Goal: Task Accomplishment & Management: Complete application form

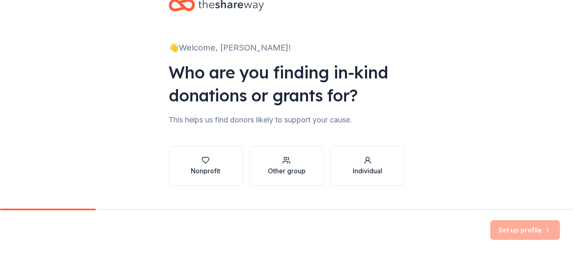
scroll to position [25, 0]
click at [211, 161] on div "button" at bounding box center [206, 160] width 30 height 8
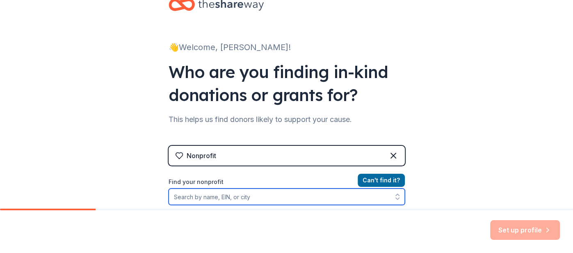
click at [212, 198] on input "Find your nonprofit" at bounding box center [287, 196] width 236 height 16
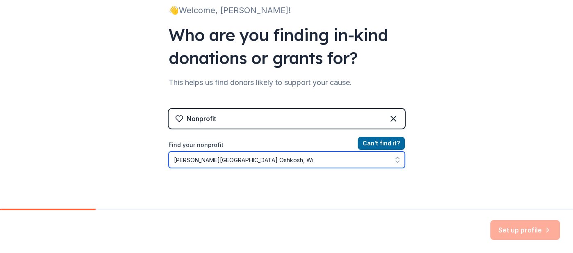
click at [398, 161] on icon "button" at bounding box center [397, 160] width 8 height 8
type input "[PERSON_NAME][GEOGRAPHIC_DATA] Oshkosh, Wi"
click at [397, 155] on button "button" at bounding box center [397, 159] width 15 height 16
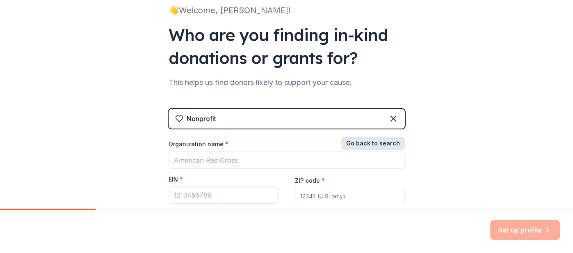
click at [389, 144] on button "Go back to search" at bounding box center [373, 143] width 64 height 13
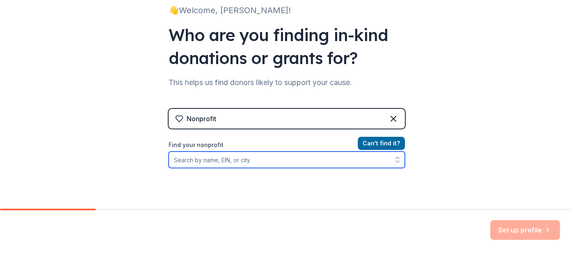
click at [231, 160] on input "Find your nonprofit" at bounding box center [287, 159] width 236 height 16
click at [231, 160] on input "O" at bounding box center [287, 159] width 236 height 16
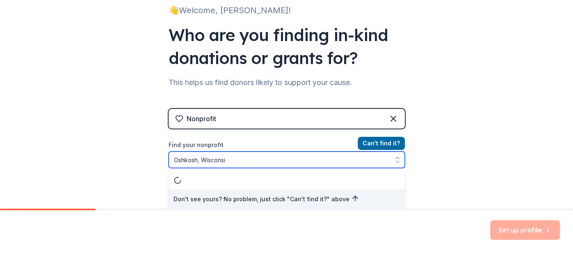
type input "[GEOGRAPHIC_DATA], [US_STATE]"
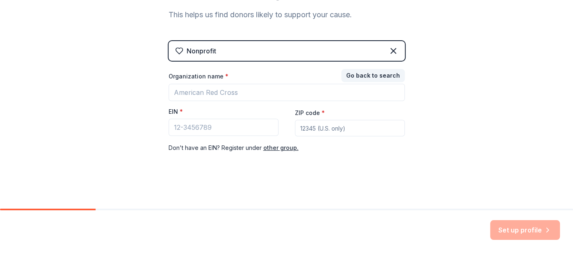
scroll to position [128, 0]
click at [373, 74] on button "Go back to search" at bounding box center [373, 76] width 64 height 13
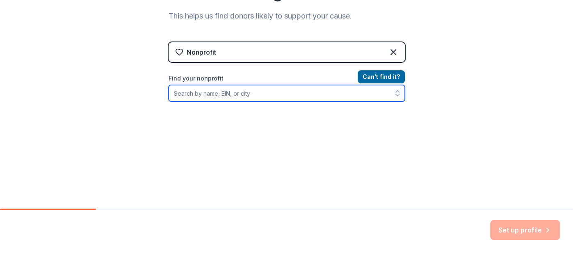
click at [231, 92] on input "Find your nonprofit" at bounding box center [287, 93] width 236 height 16
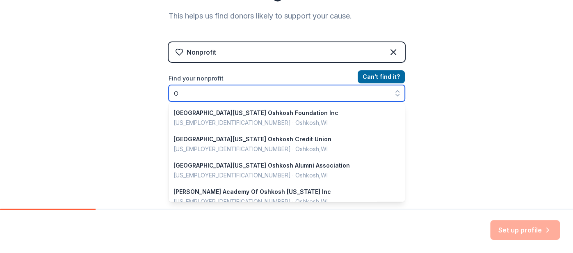
scroll to position [396, 0]
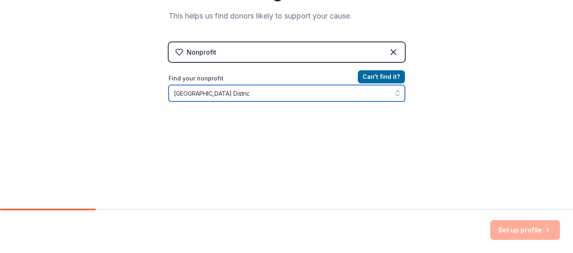
type input "[GEOGRAPHIC_DATA]"
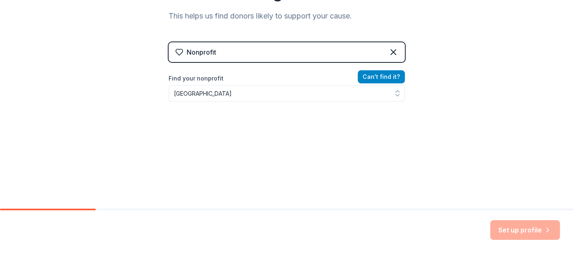
click at [373, 74] on button "Can ' t find it?" at bounding box center [381, 76] width 47 height 13
click at [393, 49] on icon at bounding box center [394, 52] width 10 height 10
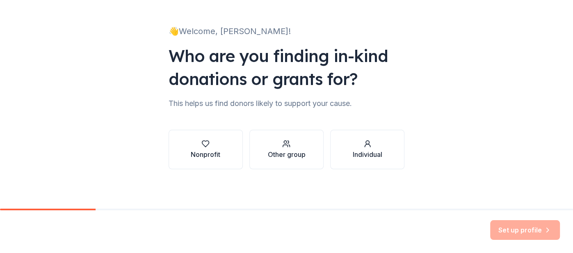
scroll to position [40, 0]
click at [281, 151] on div "Other group" at bounding box center [287, 155] width 38 height 10
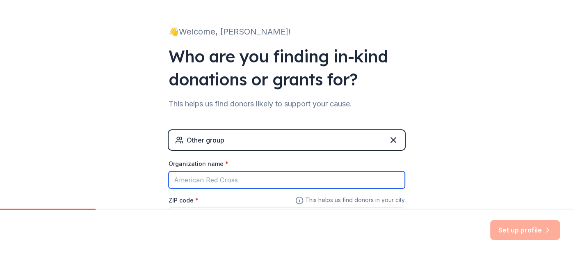
click at [219, 181] on input "Organization name *" at bounding box center [287, 179] width 236 height 17
type input "Oshkolsh"
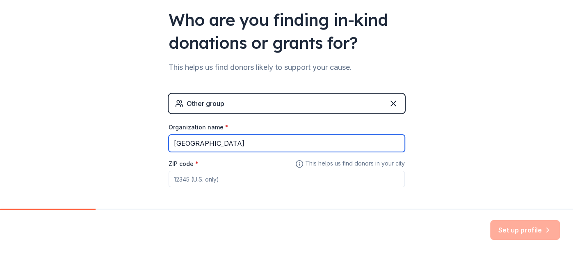
scroll to position [87, 0]
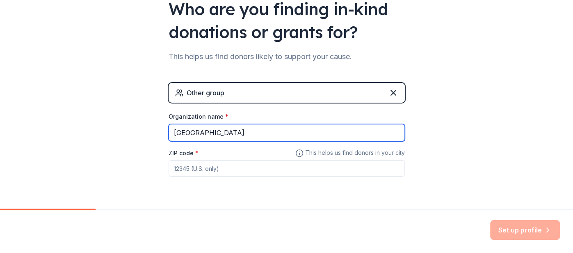
type input "[GEOGRAPHIC_DATA]"
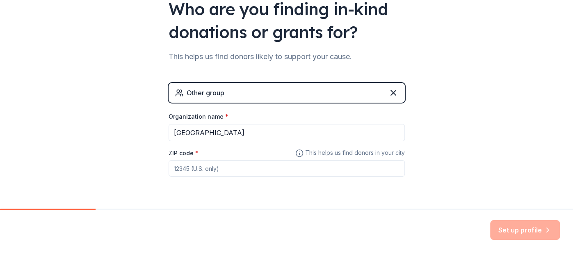
click at [204, 170] on input "ZIP code *" at bounding box center [287, 168] width 236 height 16
type input "54901"
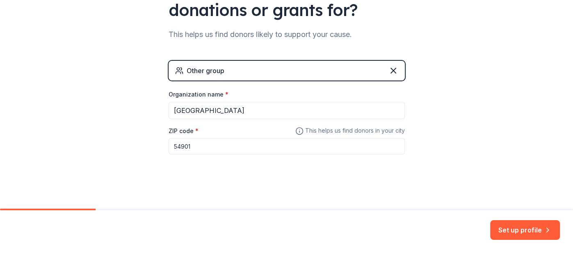
scroll to position [110, 0]
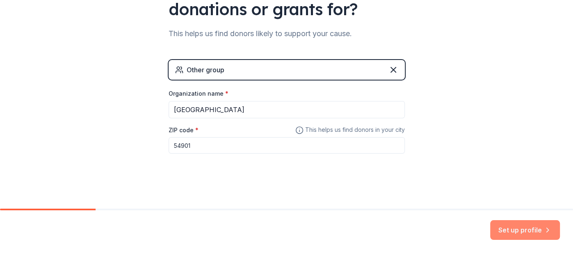
click at [540, 231] on button "Set up profile" at bounding box center [525, 230] width 70 height 20
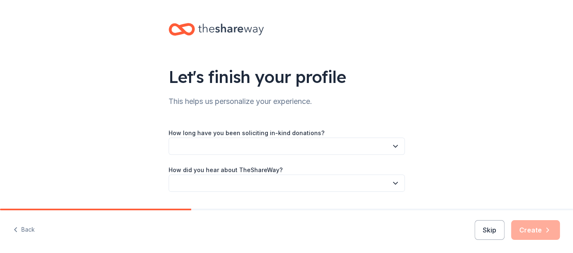
click at [231, 147] on button "button" at bounding box center [287, 145] width 236 height 17
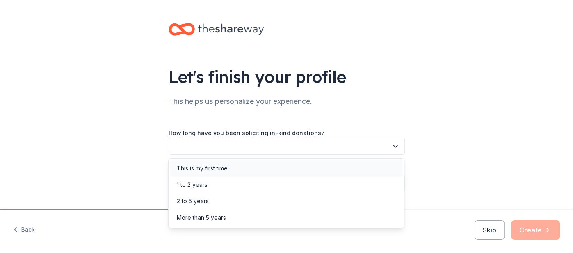
click at [227, 167] on div "This is my first time!" at bounding box center [203, 168] width 52 height 10
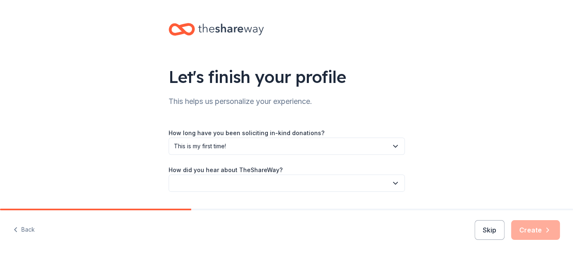
click at [224, 182] on button "button" at bounding box center [287, 182] width 236 height 17
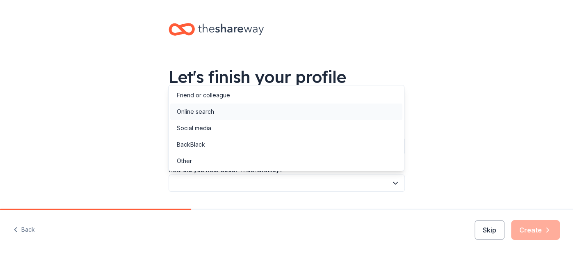
click at [230, 110] on div "Online search" at bounding box center [286, 111] width 232 height 16
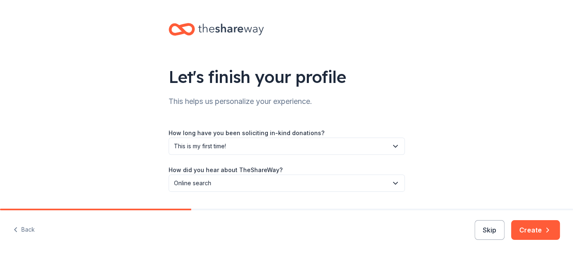
scroll to position [22, 0]
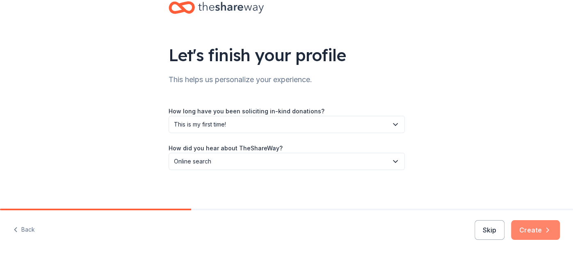
click at [528, 230] on button "Create" at bounding box center [535, 230] width 49 height 20
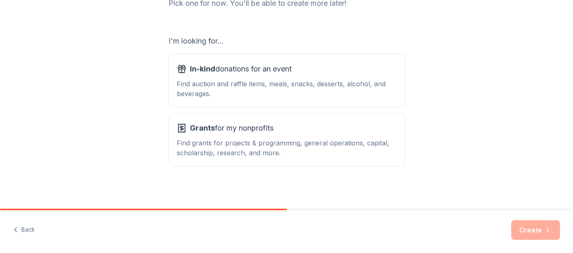
scroll to position [122, 0]
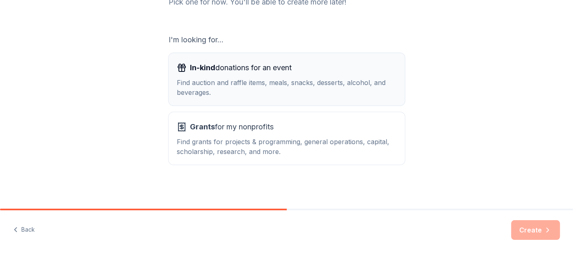
click at [256, 85] on div "Find auction and raffle items, meals, snacks, desserts, alcohol, and beverages." at bounding box center [287, 88] width 220 height 20
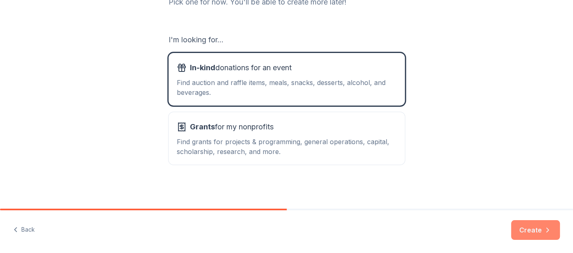
click at [532, 231] on button "Create" at bounding box center [535, 230] width 49 height 20
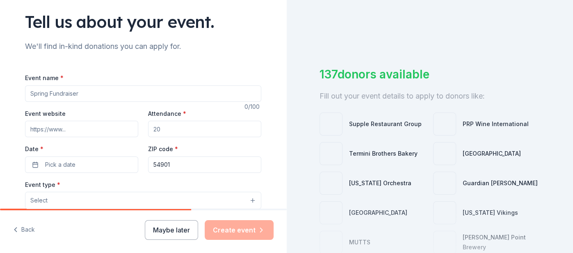
scroll to position [57, 0]
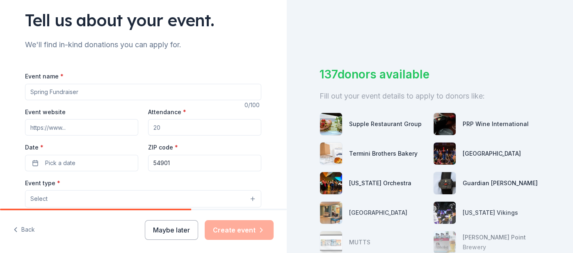
click at [78, 93] on input "Event name *" at bounding box center [143, 92] width 236 height 16
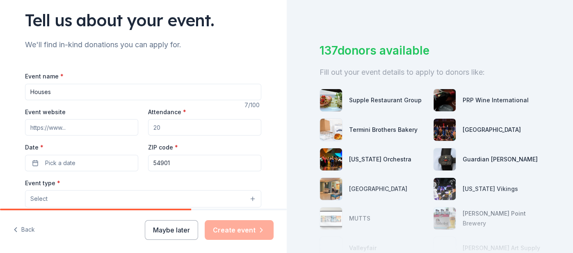
scroll to position [14, 0]
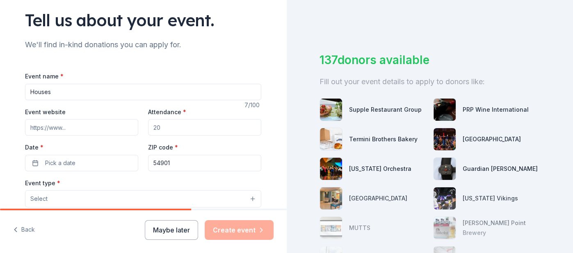
type input "Houses"
